Goal: Find specific page/section: Find specific page/section

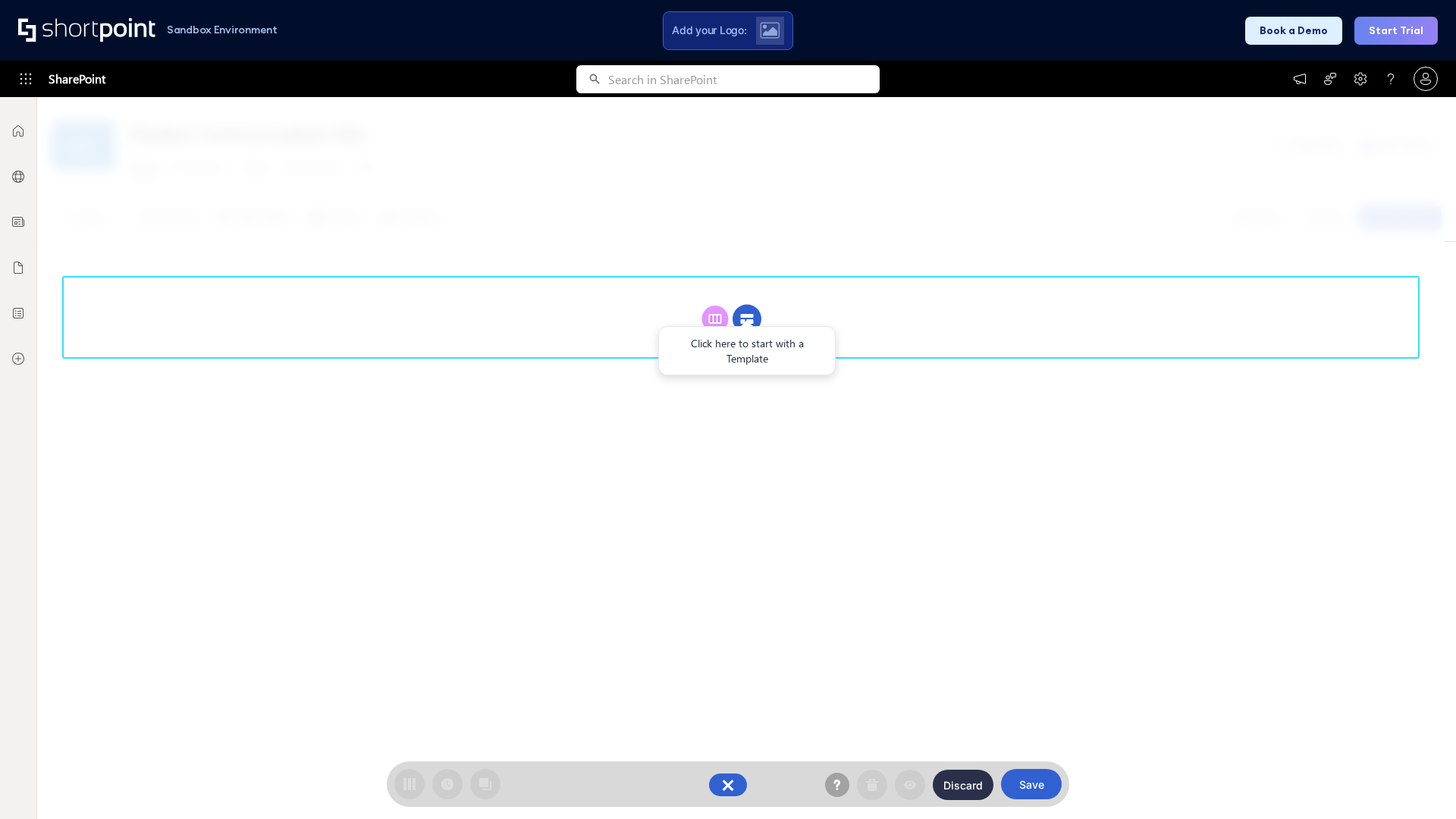
click at [747, 319] on circle at bounding box center [746, 319] width 29 height 29
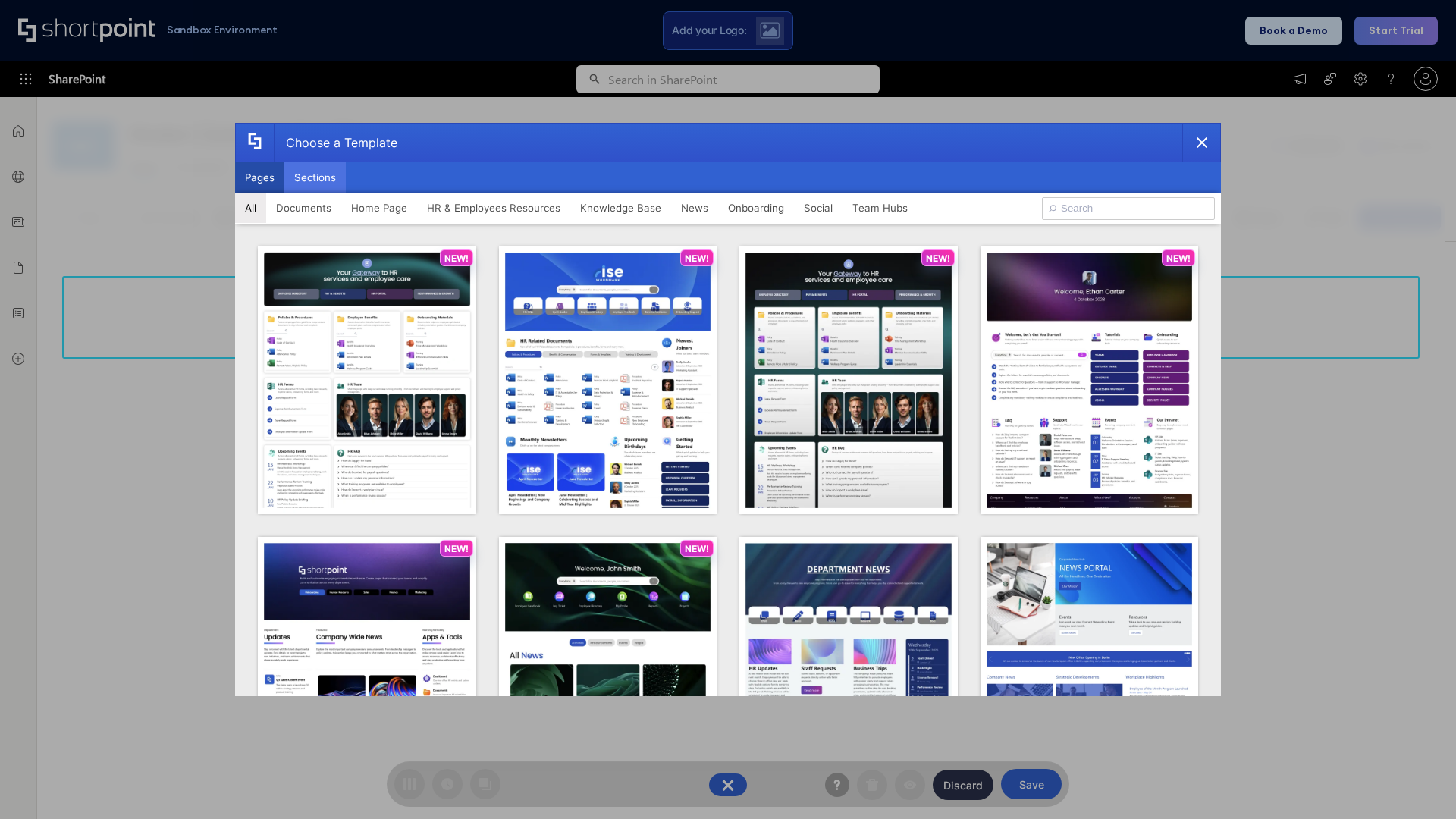
click at [315, 177] on button "Sections" at bounding box center [315, 177] width 62 height 30
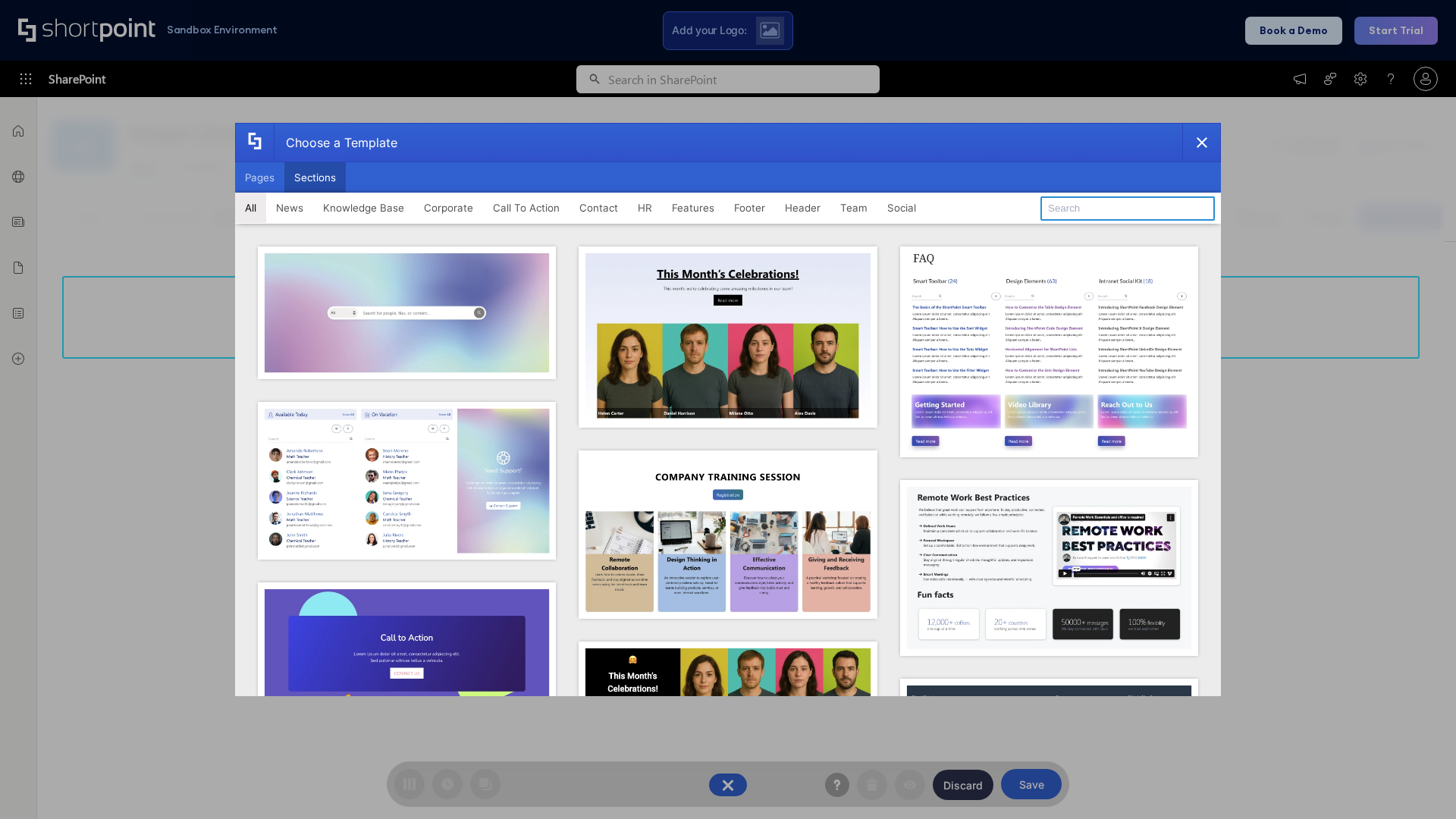
type input "Social"
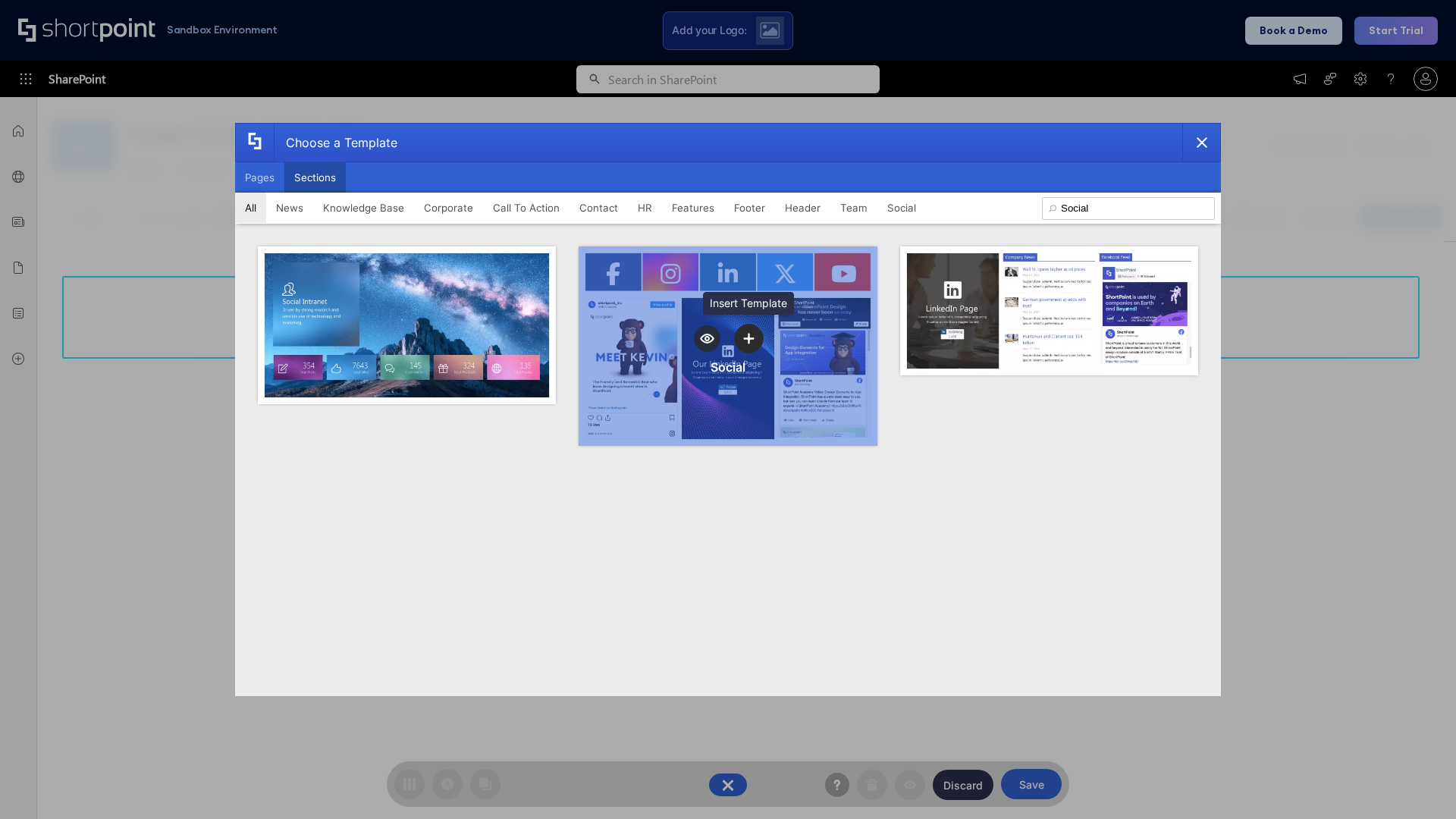
click at [749, 338] on icon "template selector" at bounding box center [748, 338] width 10 height 10
